Goal: Go to known website: Access a specific website the user already knows

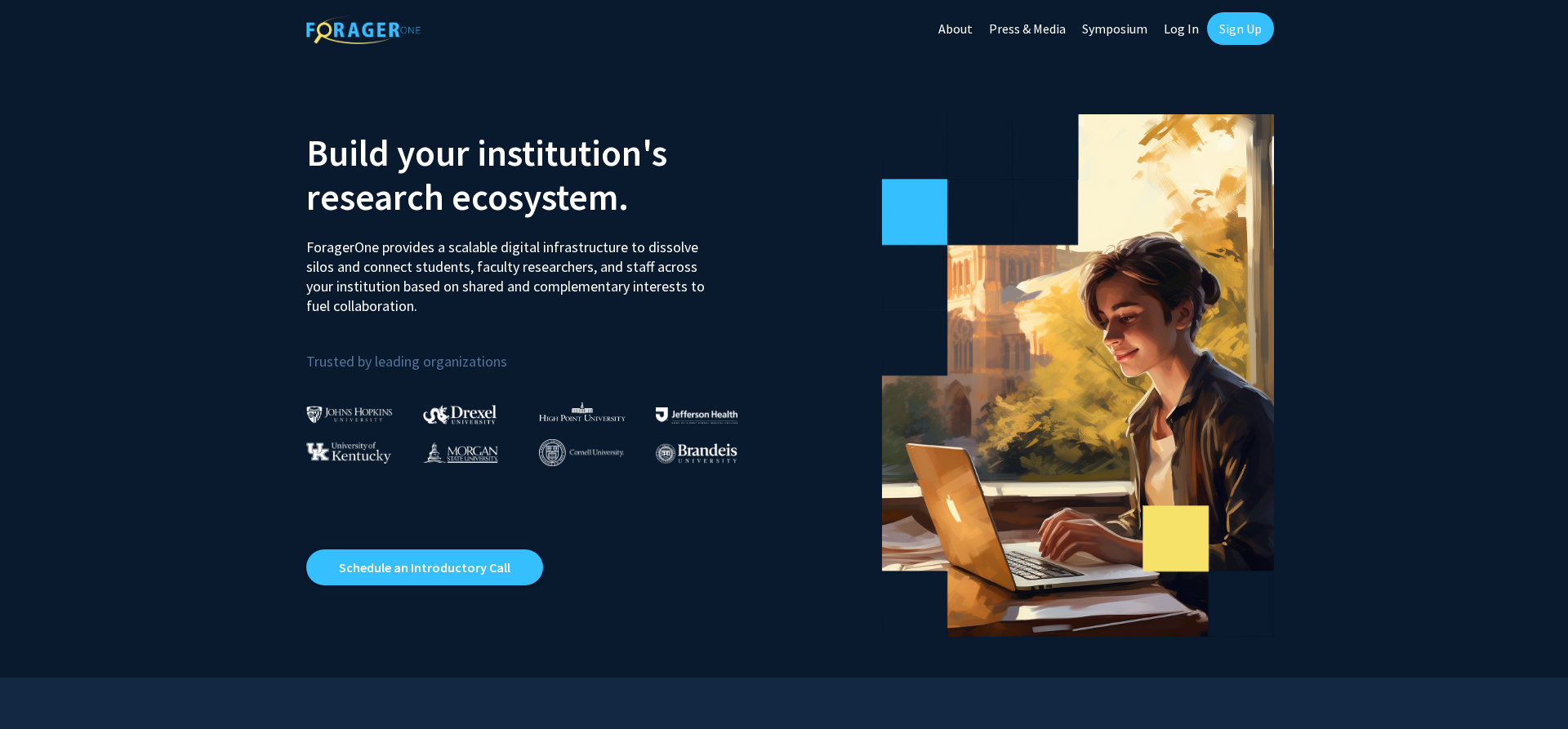
click at [1193, 27] on link "Log In" at bounding box center [1180, 28] width 51 height 57
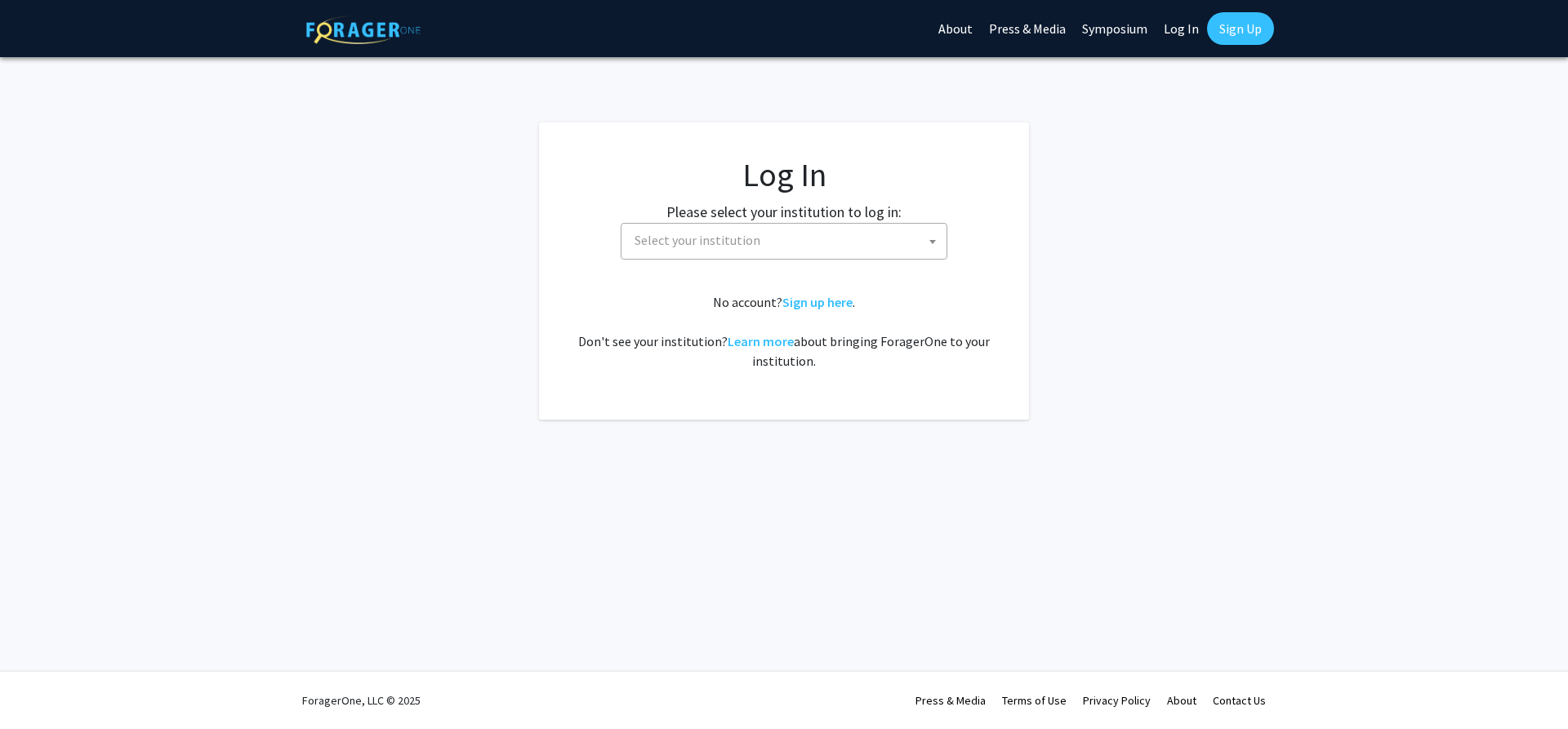
click at [927, 244] on span at bounding box center [932, 242] width 16 height 36
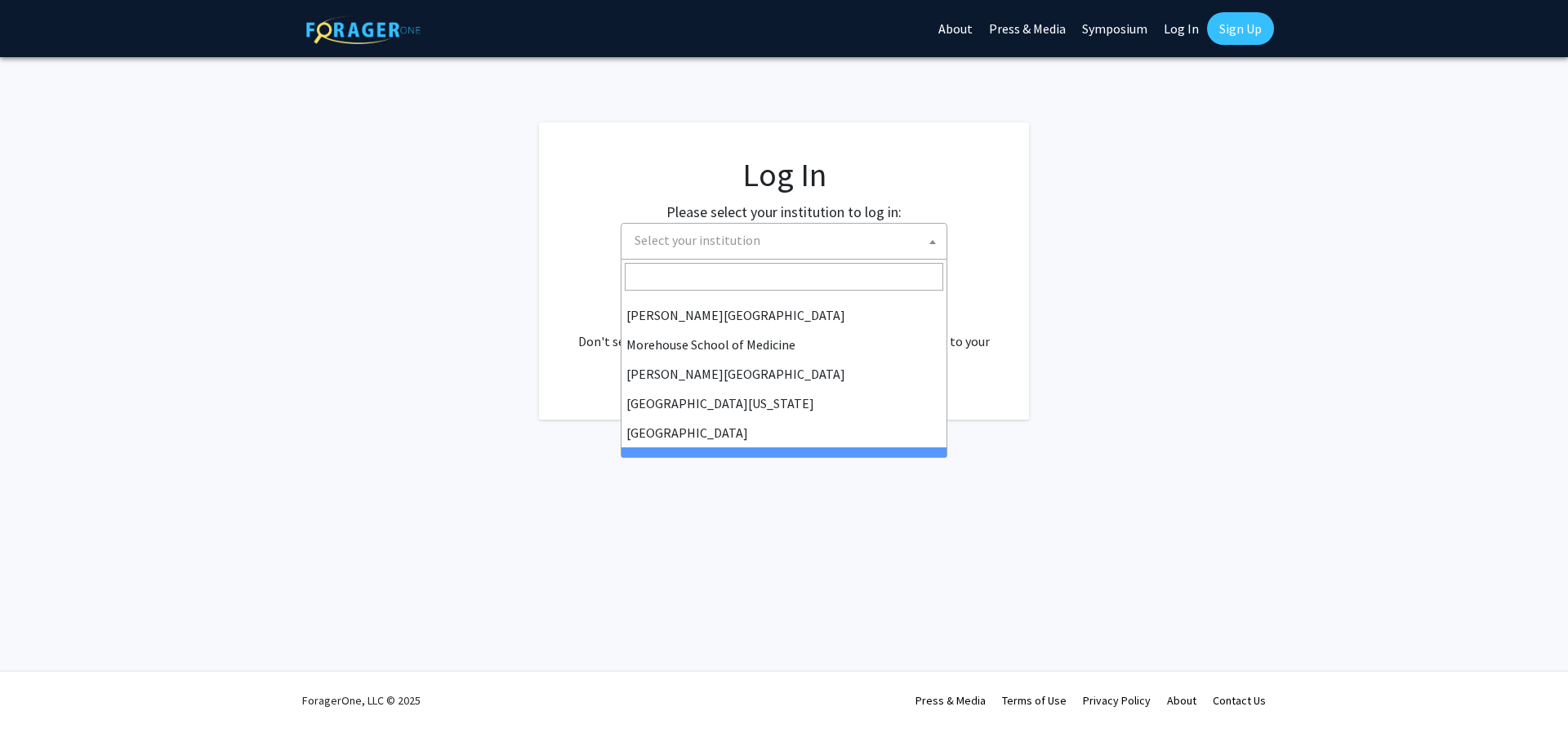
scroll to position [571, 0]
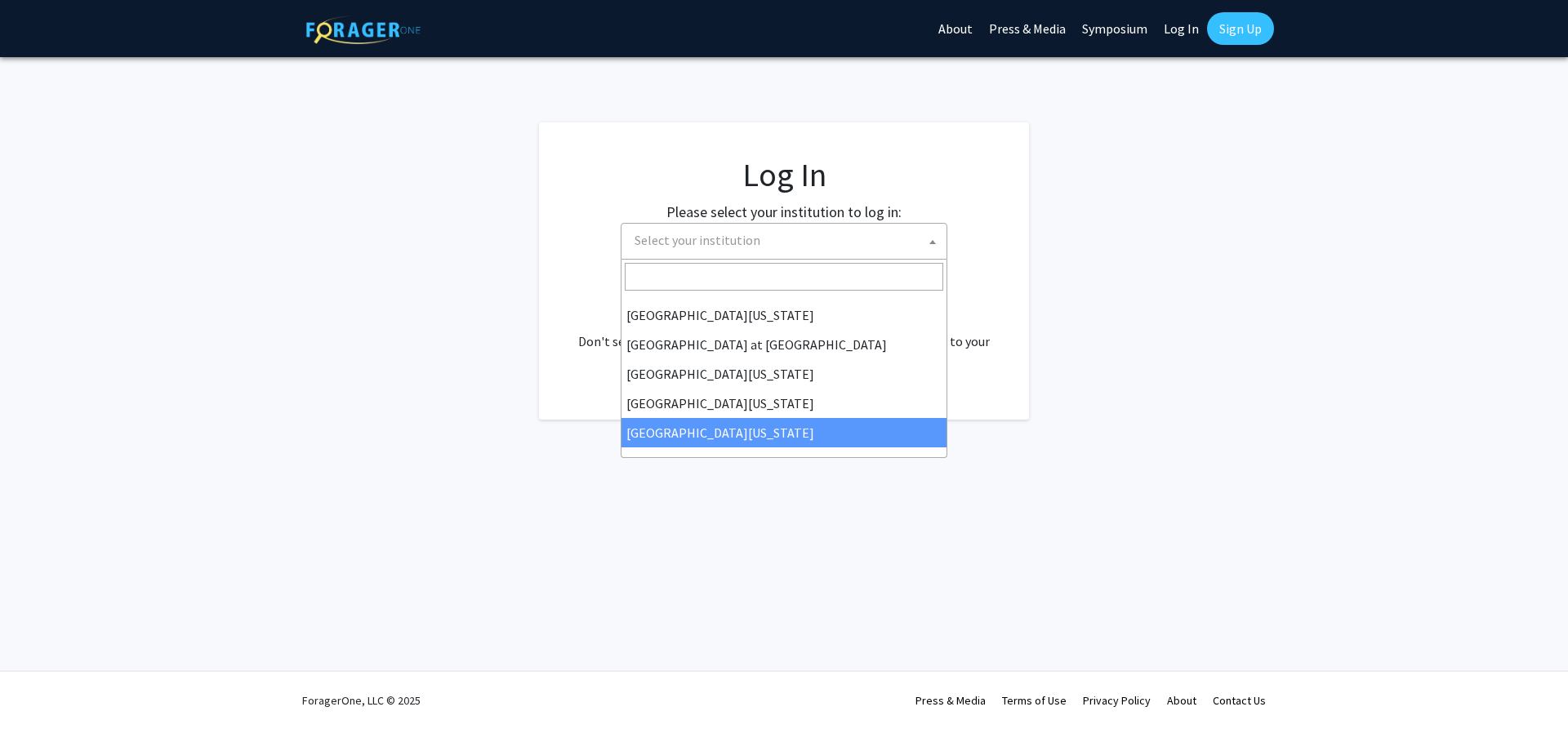
select select "33"
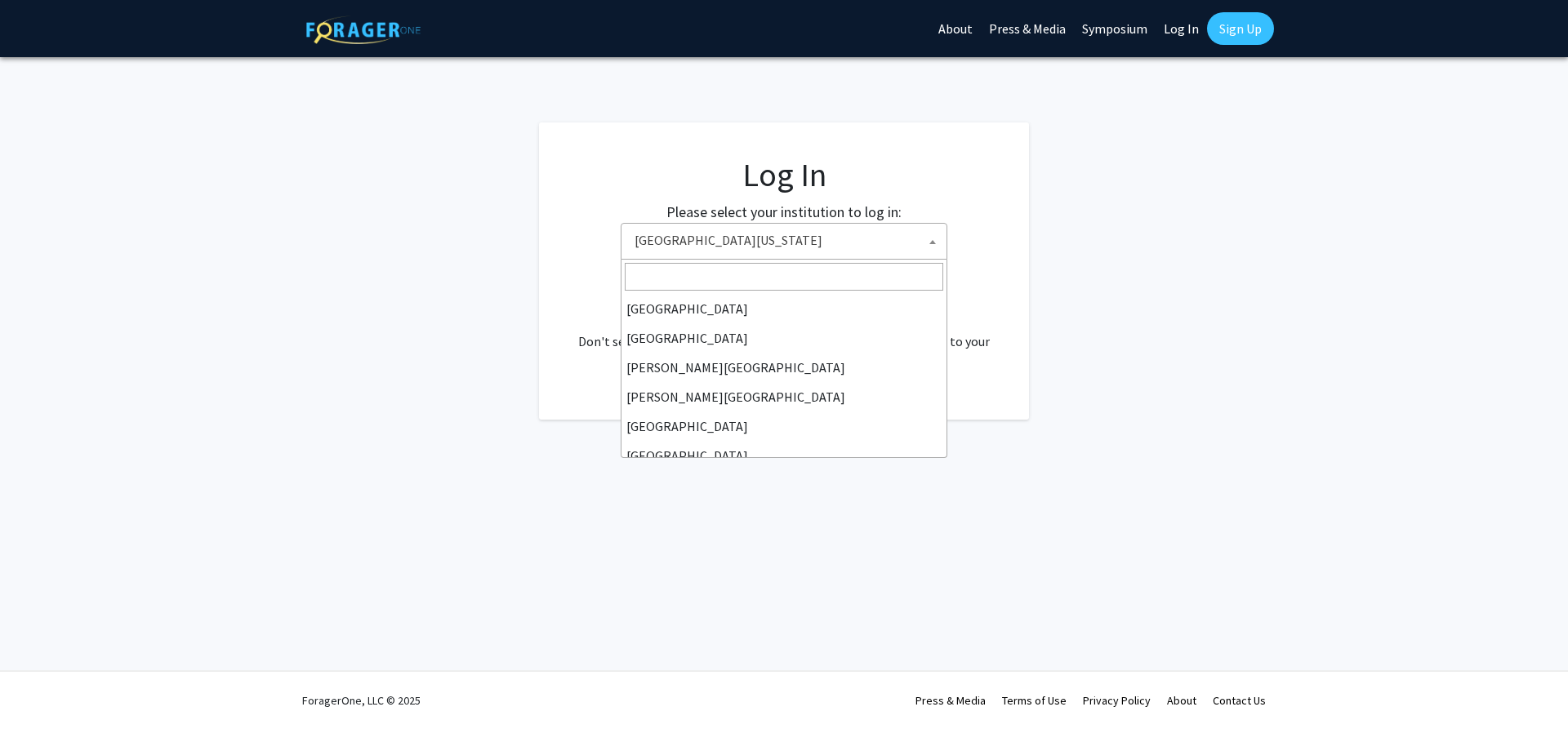
click at [894, 241] on span "[GEOGRAPHIC_DATA][US_STATE]" at bounding box center [787, 240] width 319 height 33
